Goal: Navigation & Orientation: Find specific page/section

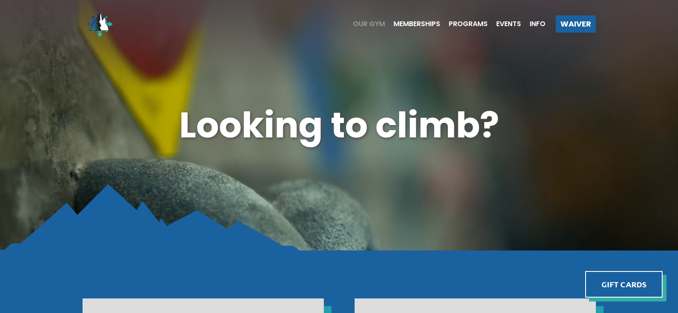
click at [374, 24] on span "Our Gym" at bounding box center [369, 24] width 32 height 7
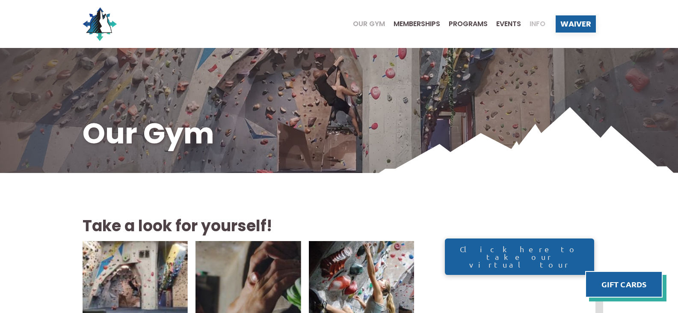
click at [542, 23] on span "Info" at bounding box center [538, 24] width 16 height 7
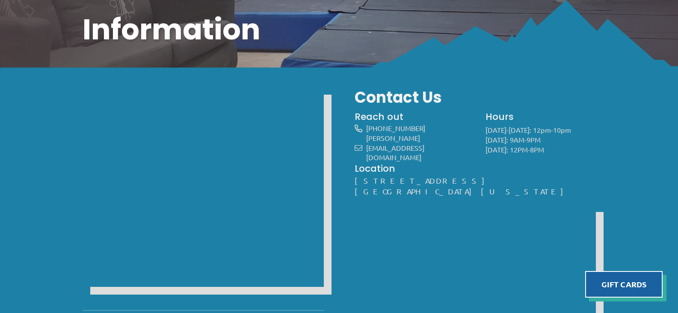
scroll to position [128, 0]
